Goal: Task Accomplishment & Management: Complete application form

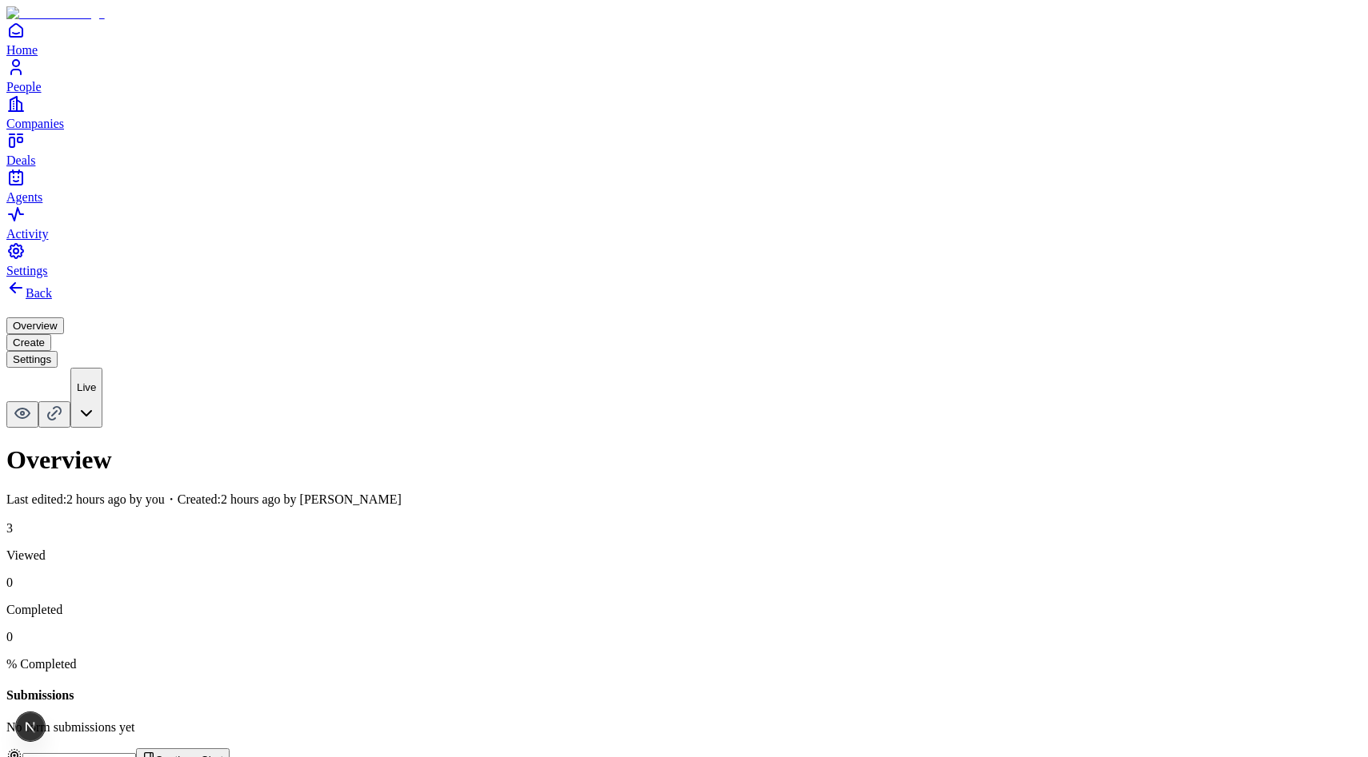
click at [51, 334] on button "Create" at bounding box center [28, 342] width 45 height 17
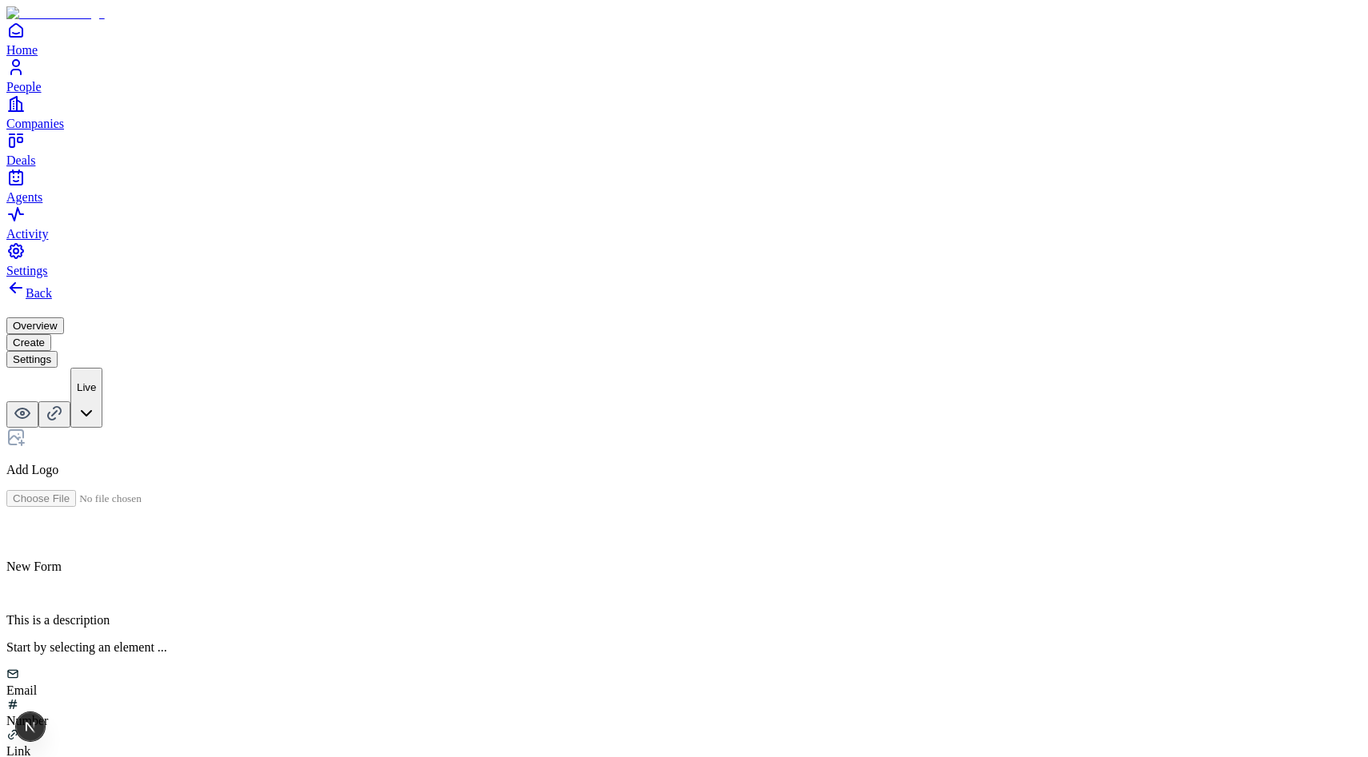
click at [515, 523] on h2 at bounding box center [683, 533] width 1355 height 21
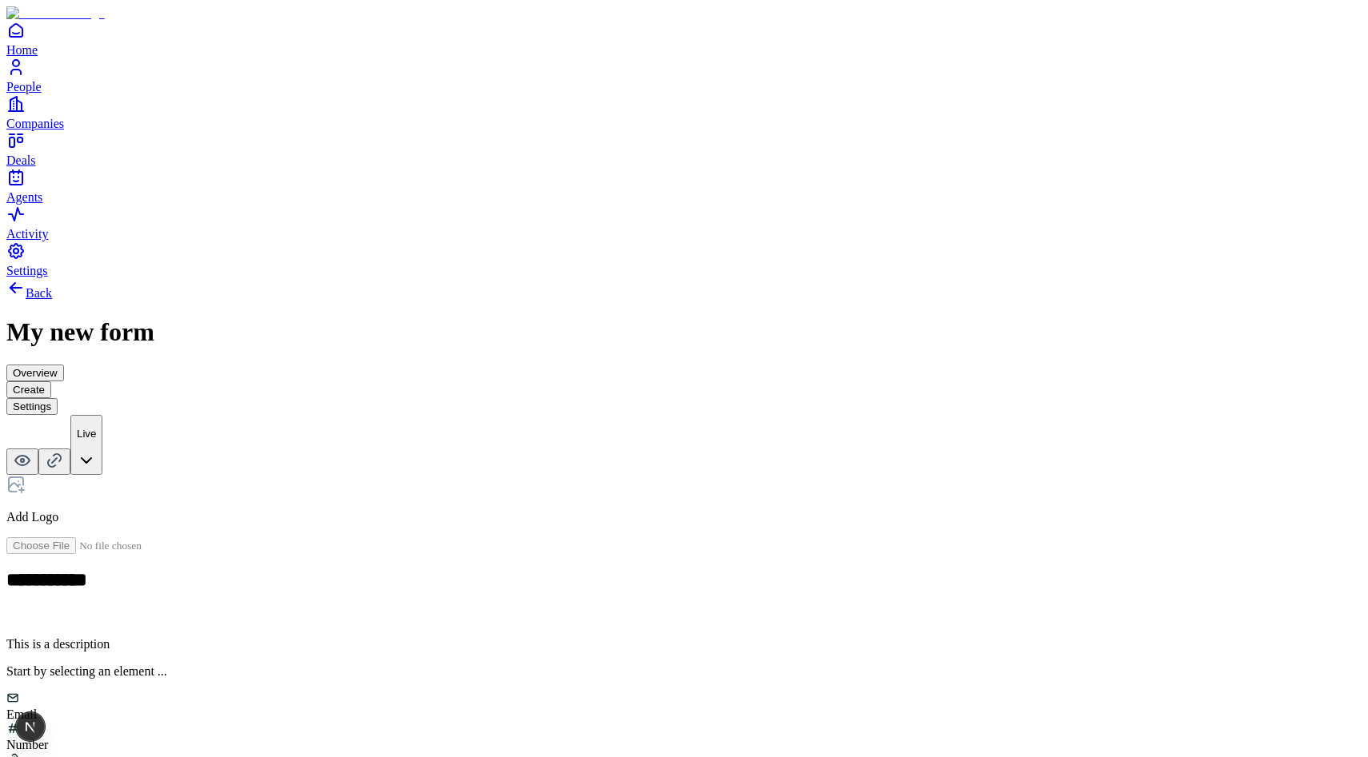
click at [564, 611] on p at bounding box center [683, 618] width 1355 height 14
click at [398, 410] on div "**********" at bounding box center [683, 626] width 1355 height 696
click at [607, 701] on div "Number" at bounding box center [683, 716] width 1355 height 30
click at [541, 646] on h2 at bounding box center [683, 656] width 1355 height 21
click at [121, 741] on span "Add New Element" at bounding box center [73, 748] width 95 height 14
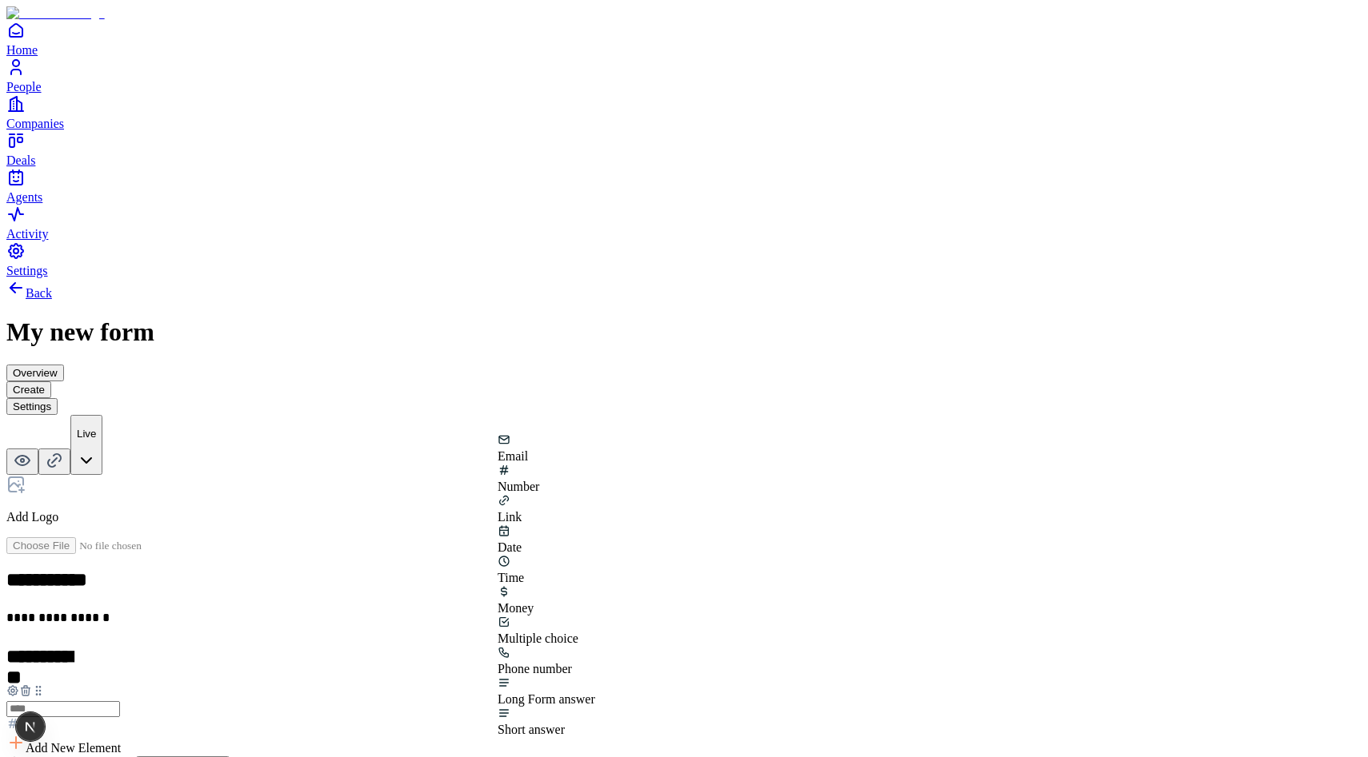
click at [542, 464] on div "Email" at bounding box center [547, 457] width 98 height 14
